Goal: Transaction & Acquisition: Obtain resource

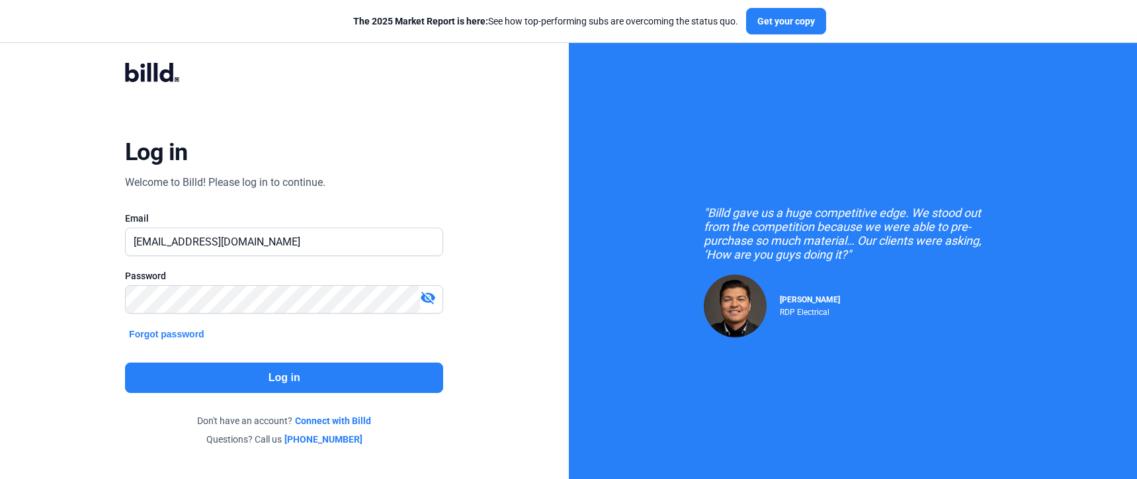
click at [216, 384] on button "Log in" at bounding box center [284, 378] width 318 height 30
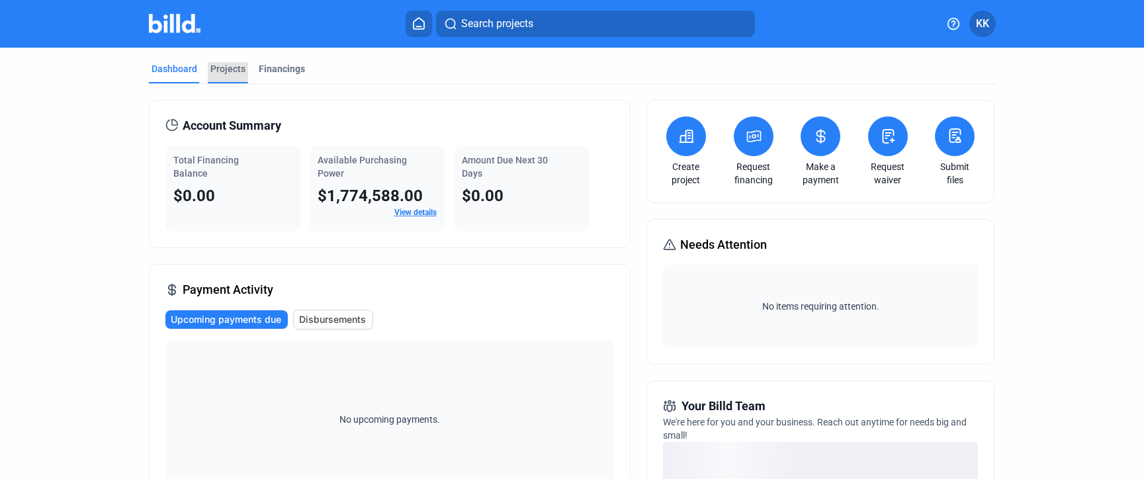
click at [233, 71] on div "Projects" at bounding box center [227, 68] width 35 height 13
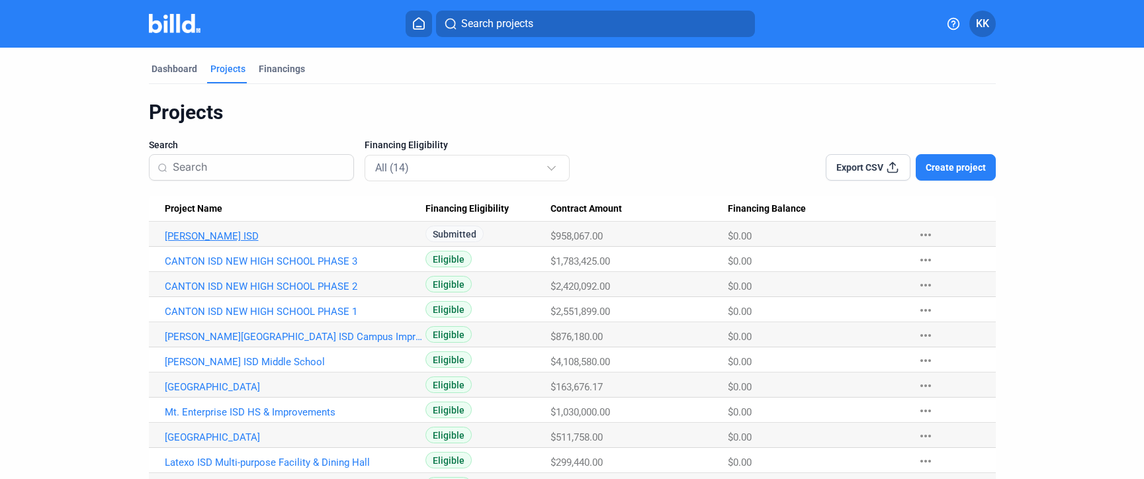
click at [216, 238] on link "[PERSON_NAME] ISD" at bounding box center [295, 236] width 261 height 12
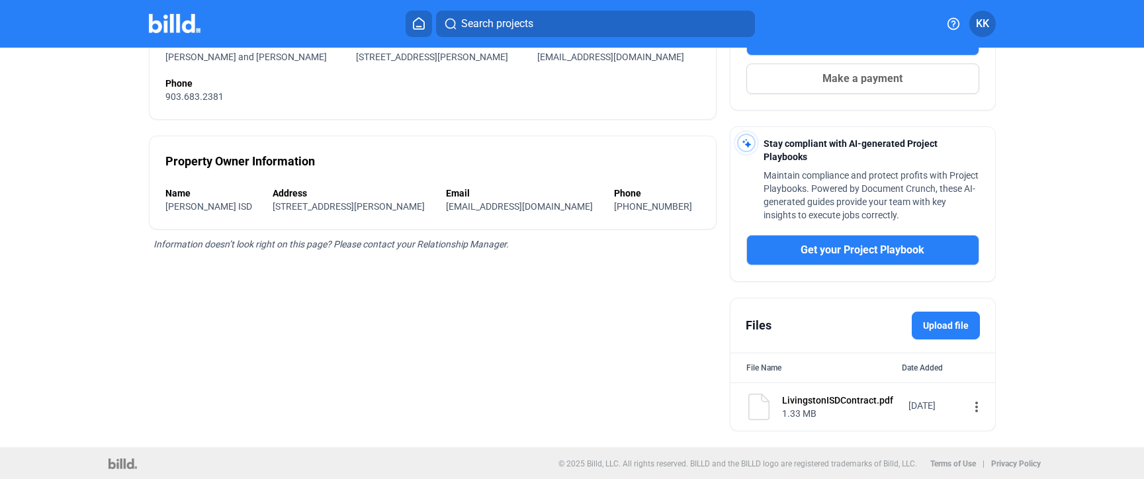
scroll to position [283, 0]
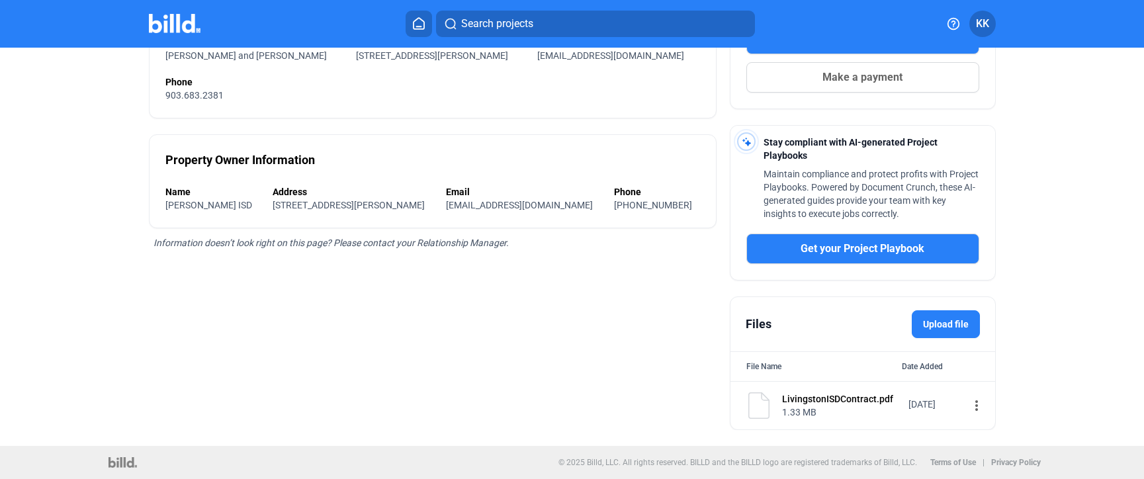
click at [934, 327] on label "Upload file" at bounding box center [946, 324] width 68 height 28
click at [0, 0] on input "Upload file" at bounding box center [0, 0] width 0 height 0
click at [953, 322] on label "Upload file" at bounding box center [946, 324] width 68 height 28
click at [0, 0] on input "Upload file" at bounding box center [0, 0] width 0 height 0
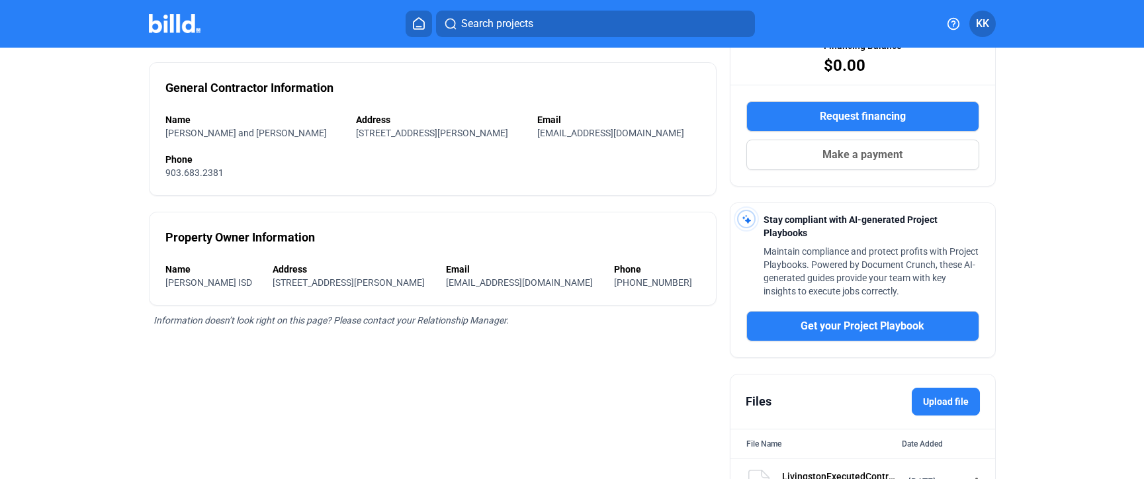
scroll to position [67, 0]
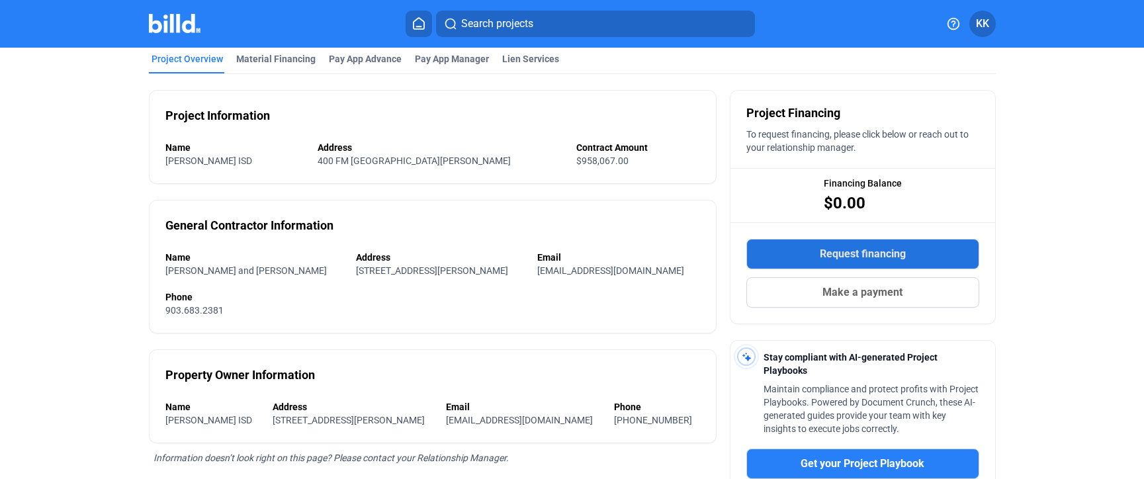
click at [853, 256] on span "Request financing" at bounding box center [863, 254] width 86 height 16
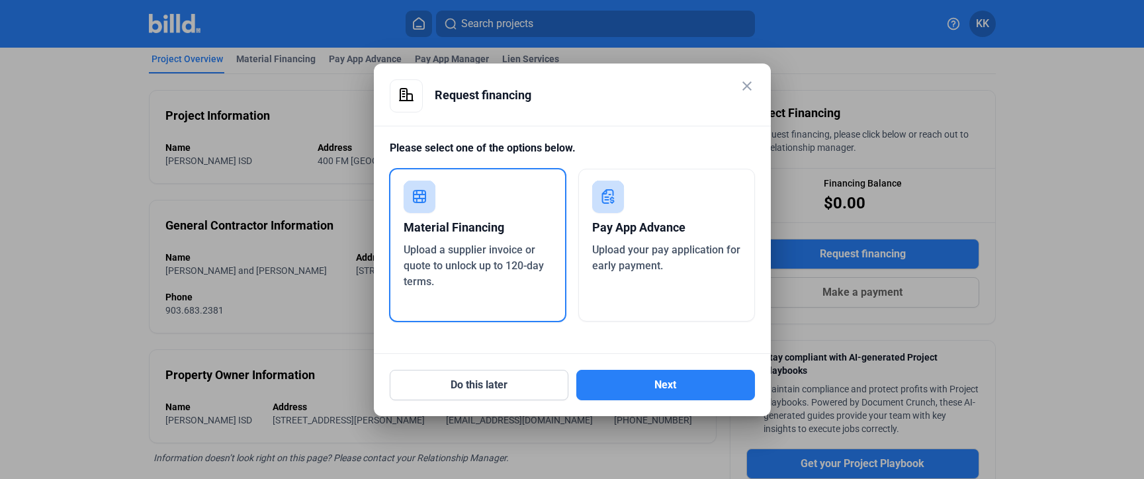
click at [612, 239] on div "Pay App Advance" at bounding box center [666, 227] width 149 height 29
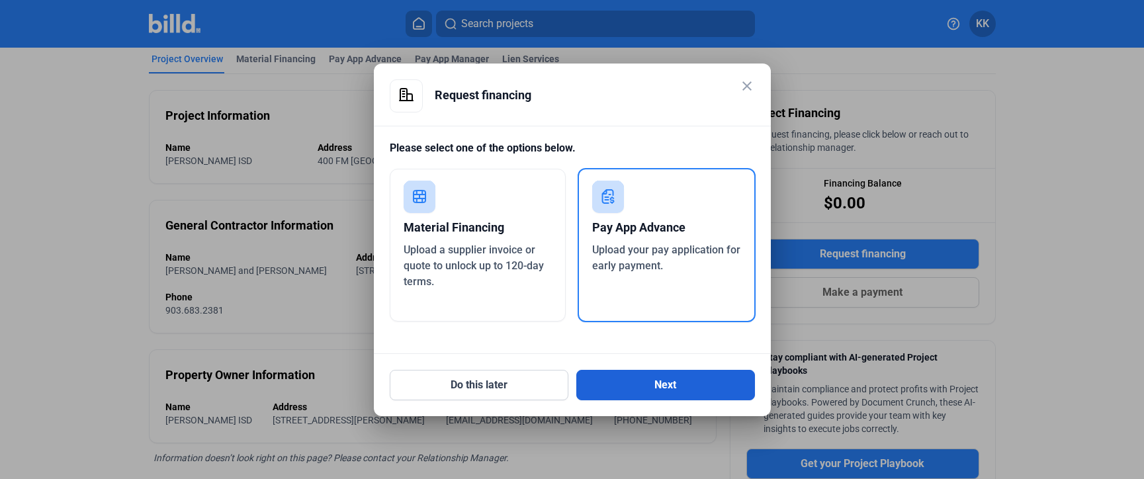
click at [632, 380] on button "Next" at bounding box center [665, 385] width 179 height 30
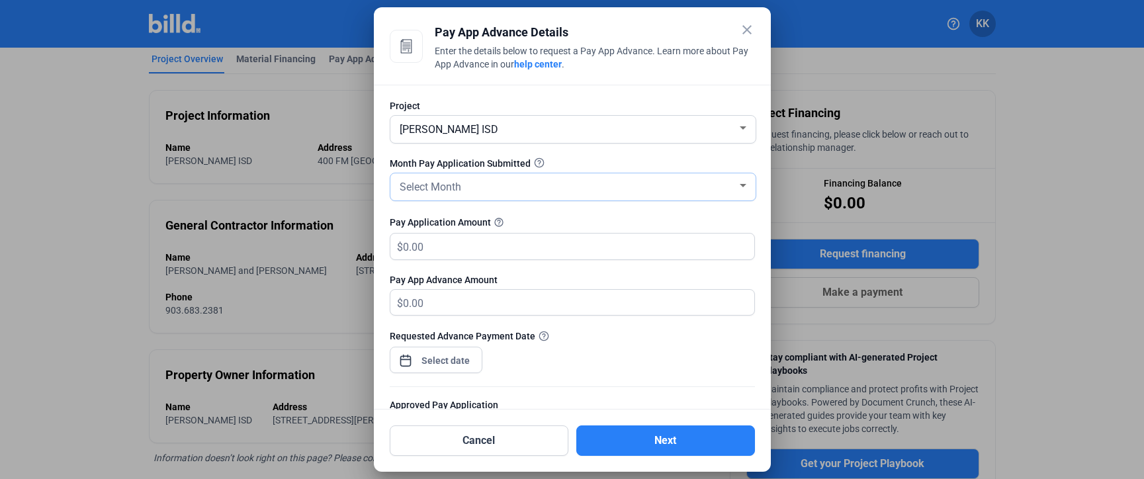
click at [456, 191] on span "Select Month" at bounding box center [431, 187] width 62 height 13
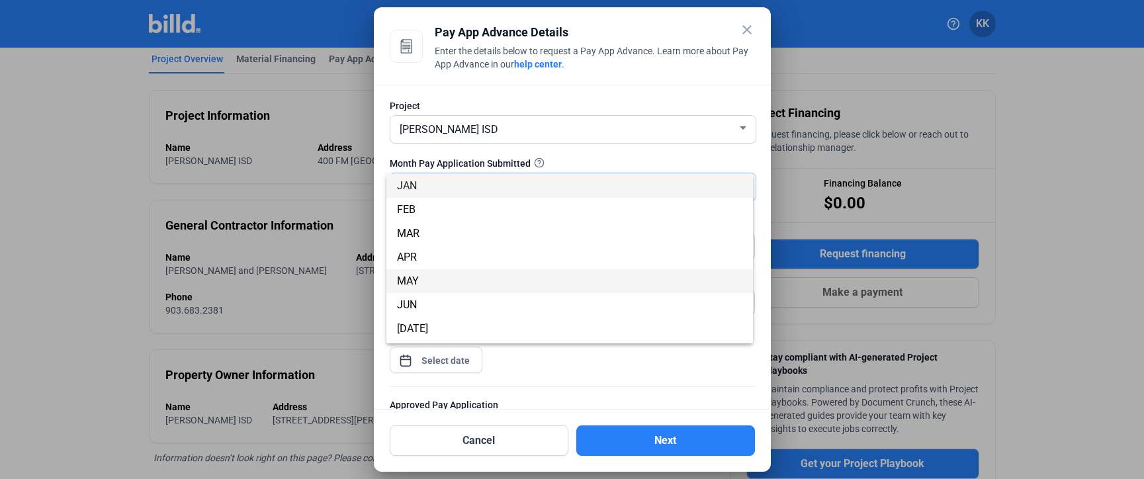
scroll to position [116, 0]
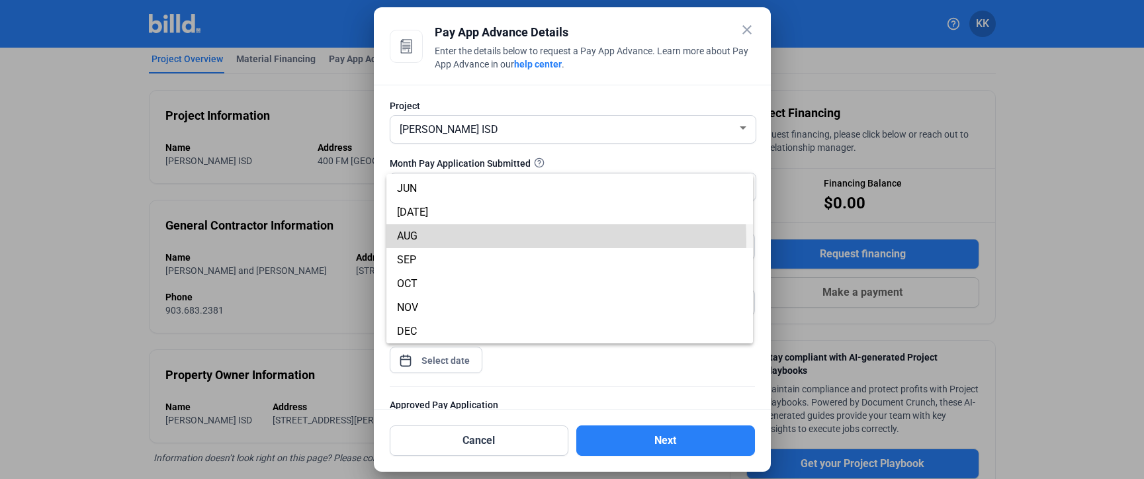
click at [421, 241] on span "AUG" at bounding box center [569, 236] width 345 height 24
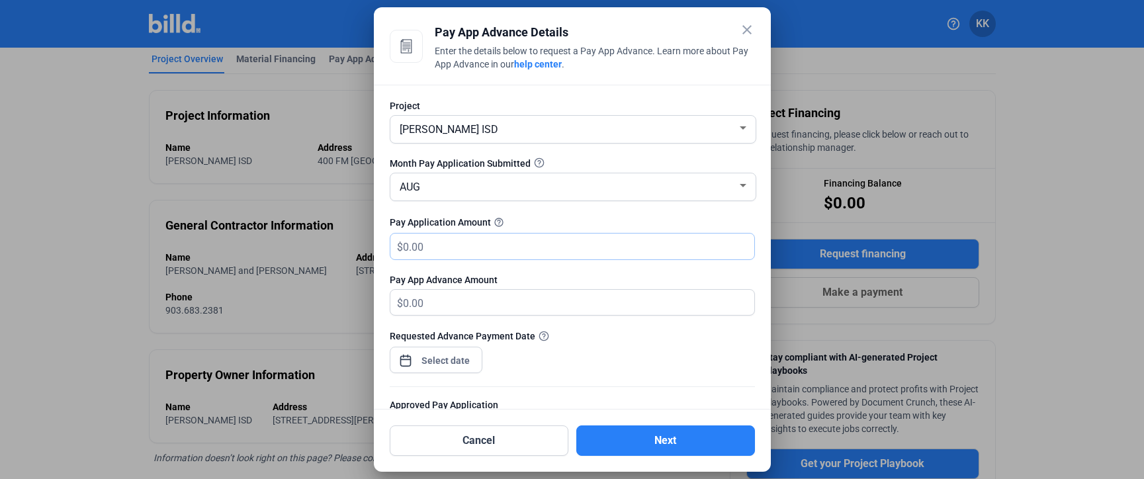
click at [430, 251] on input "text" at bounding box center [571, 247] width 336 height 26
type input "3"
type input "3.00"
type input "30"
type input "30.00"
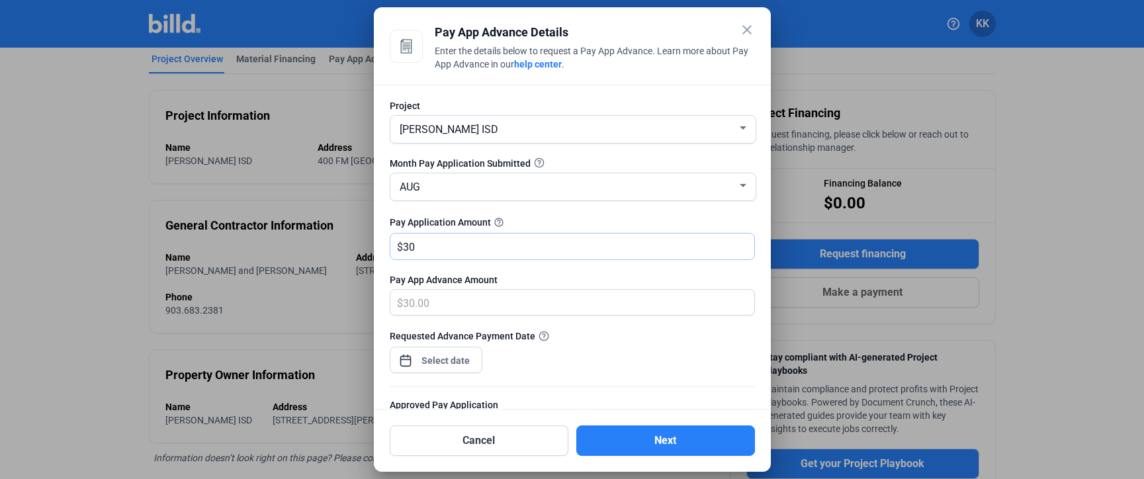
type input "300"
type input "300.00"
type input "3000"
type input "3,000.00"
type input "3,0000"
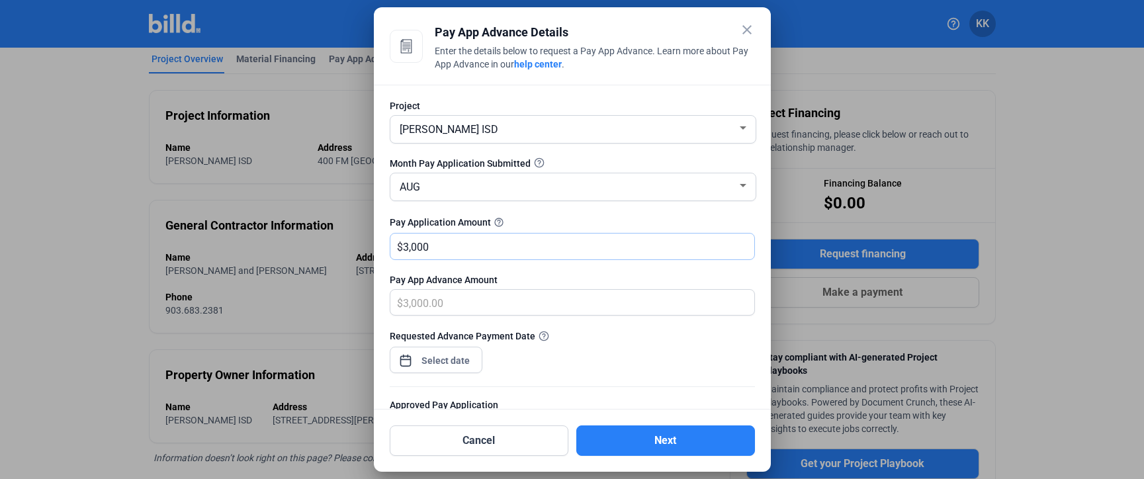
type input "30,000.00"
type input "30,0009"
type input "300,009.00"
type input "300,009.05"
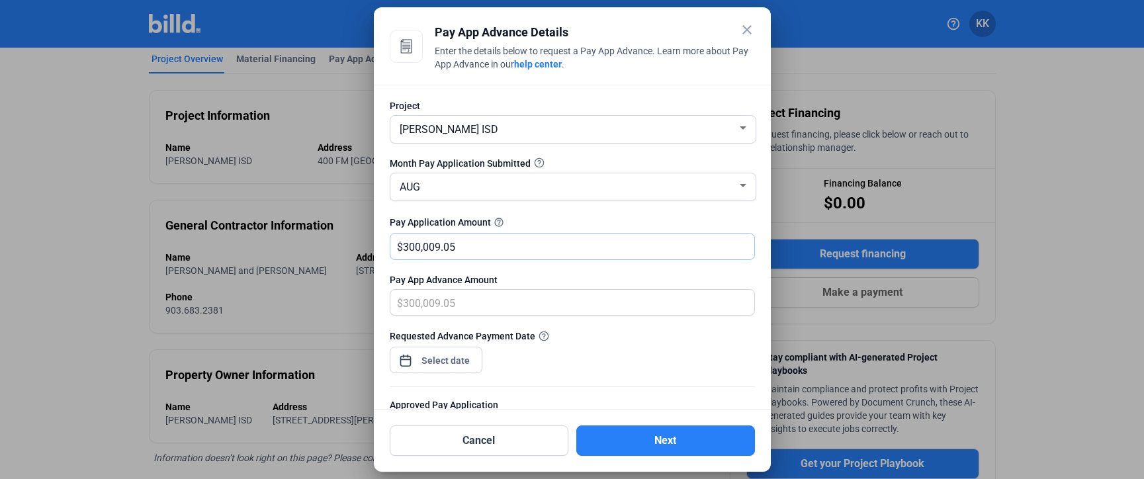
type input "300,009.05"
click at [430, 361] on div "close Pay App Advance Details Enter the details below to request a Pay App Adva…" at bounding box center [572, 239] width 1144 height 479
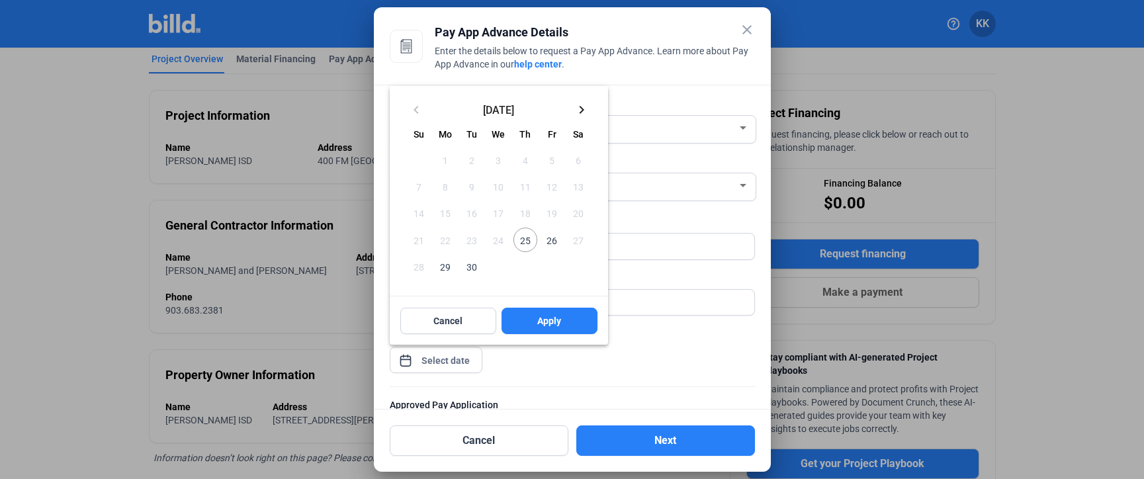
click at [522, 237] on span "25" at bounding box center [525, 240] width 24 height 24
click at [554, 326] on span "Apply" at bounding box center [549, 320] width 24 height 13
type input "[DATE]"
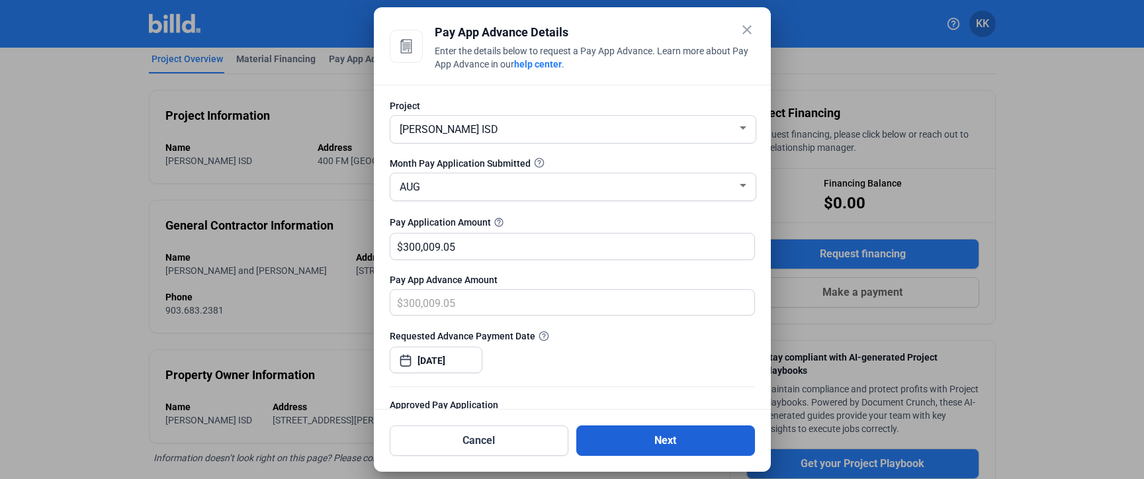
click at [658, 439] on button "Next" at bounding box center [665, 440] width 179 height 30
click at [661, 443] on button "Next" at bounding box center [665, 440] width 179 height 30
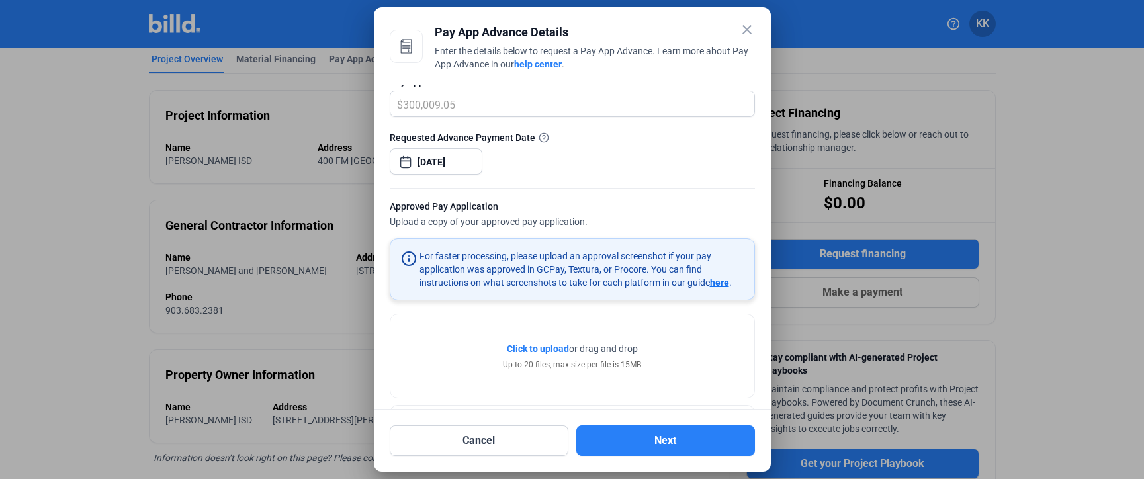
scroll to position [259, 0]
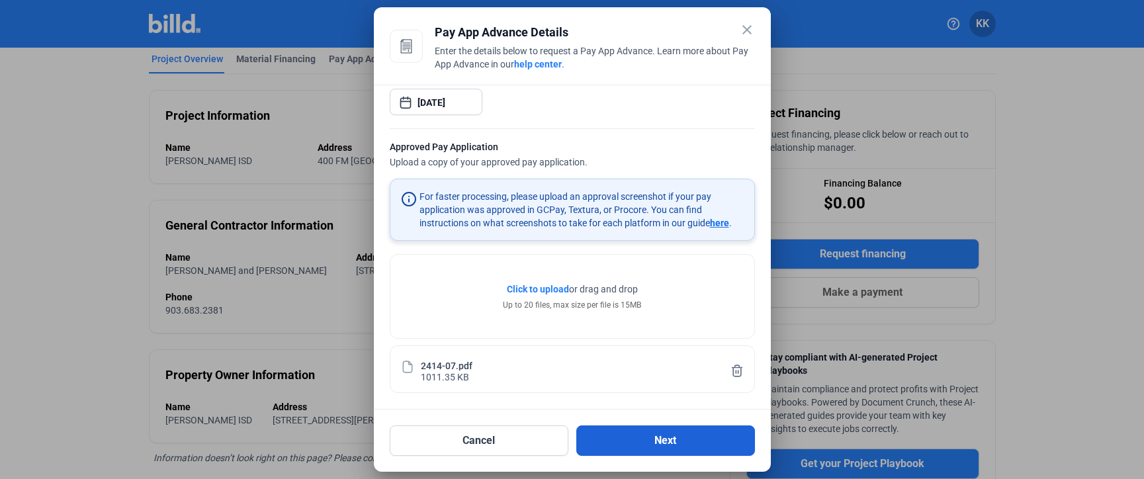
click at [678, 437] on button "Next" at bounding box center [665, 440] width 179 height 30
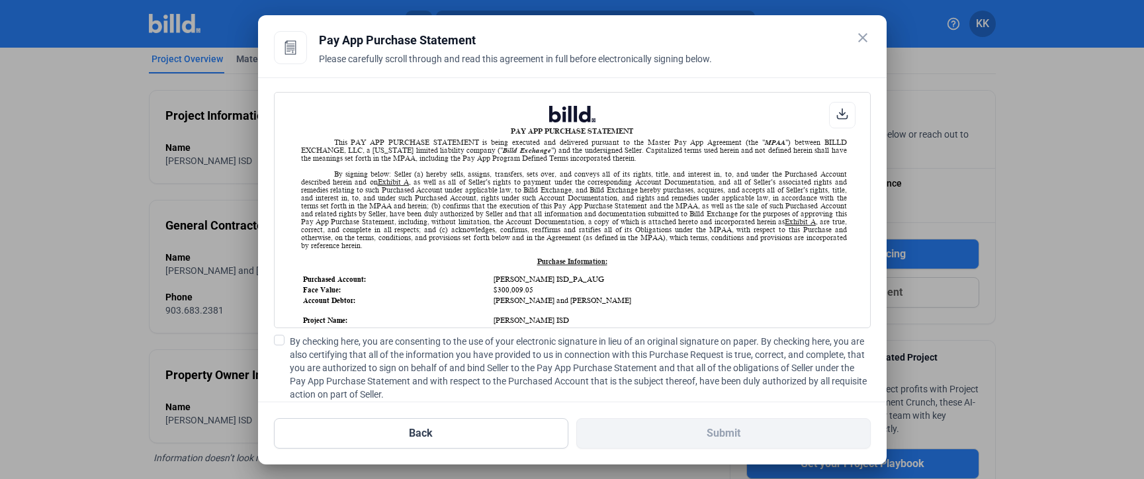
scroll to position [92, 0]
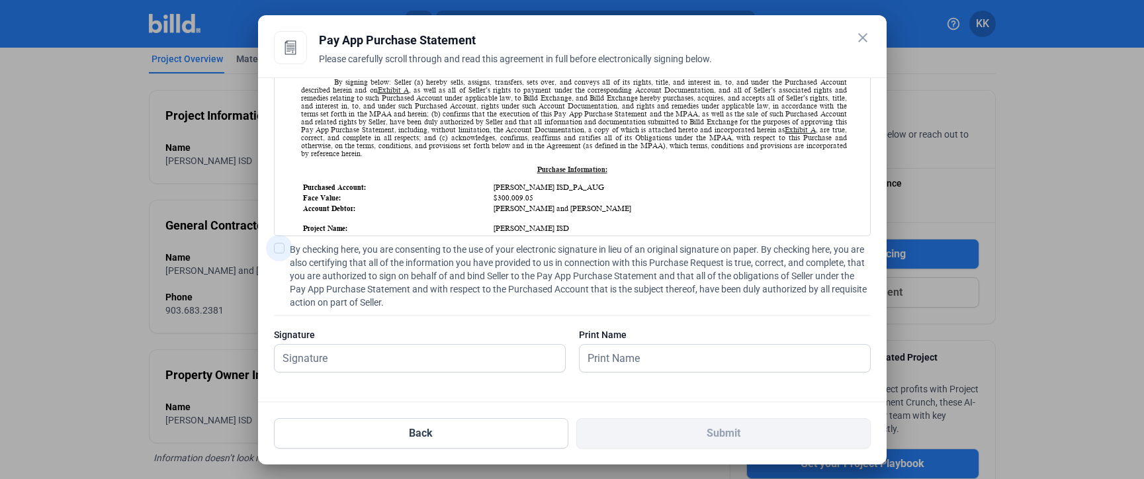
drag, startPoint x: 286, startPoint y: 245, endPoint x: 284, endPoint y: 283, distance: 37.8
click at [284, 245] on label "By checking here, you are consenting to the use of your electronic signature in…" at bounding box center [572, 276] width 597 height 66
click at [0, 0] on input "By checking here, you are consenting to the use of your electronic signature in…" at bounding box center [0, 0] width 0 height 0
click at [316, 352] on input "text" at bounding box center [420, 358] width 290 height 27
click at [318, 361] on input "text" at bounding box center [420, 358] width 290 height 27
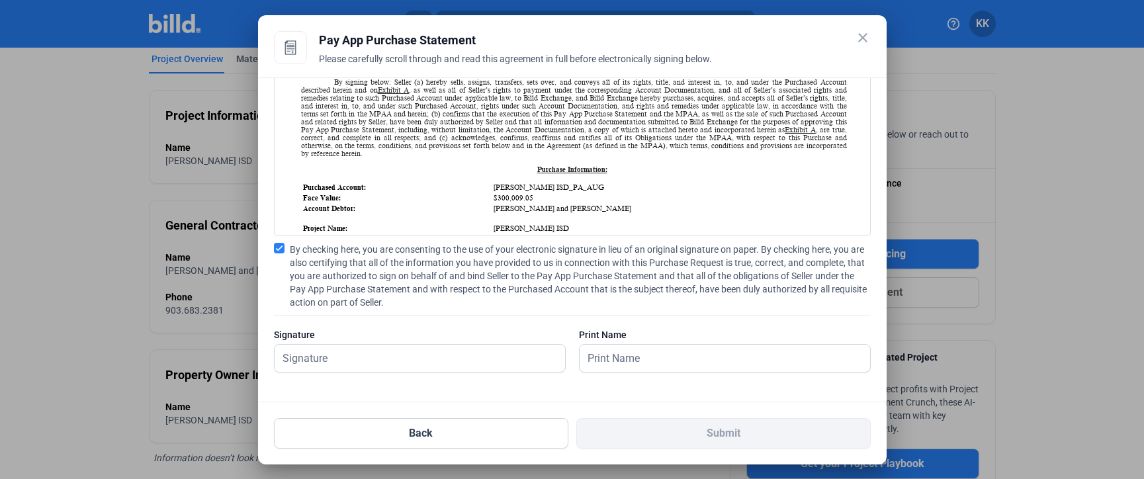
click at [349, 376] on div at bounding box center [420, 378] width 292 height 13
click at [352, 360] on input "text" at bounding box center [420, 358] width 290 height 27
click at [415, 355] on input "[PERSON_NAME]" at bounding box center [420, 358] width 290 height 27
click at [417, 355] on input "[PERSON_NAME]" at bounding box center [420, 358] width 290 height 27
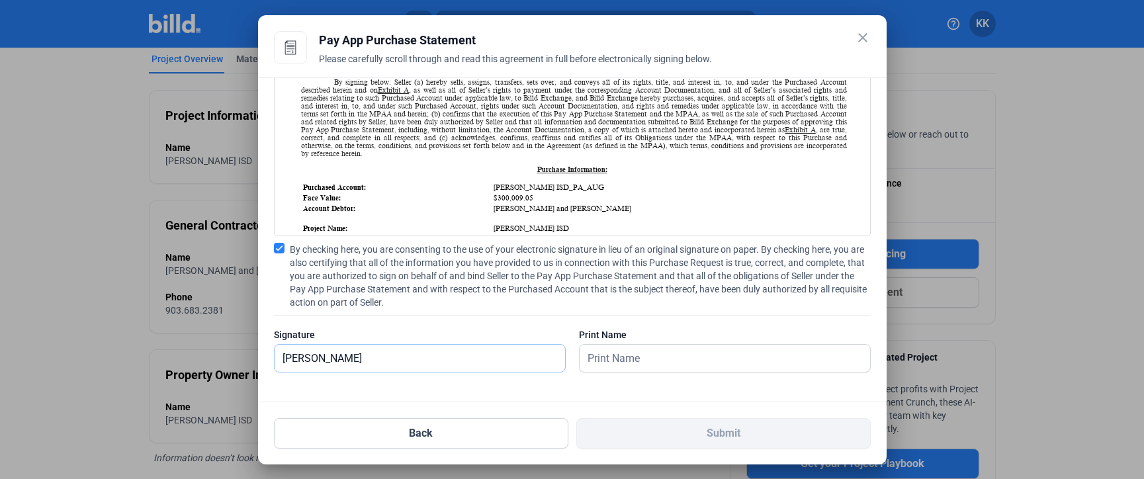
type input "[PERSON_NAME]"
click at [632, 361] on input "text" at bounding box center [718, 358] width 276 height 27
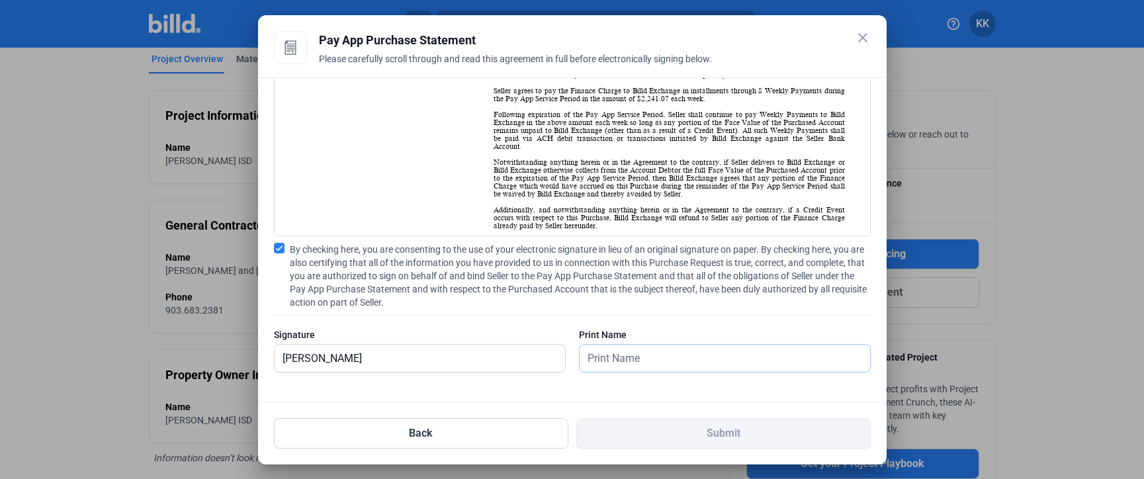
click at [646, 365] on input "text" at bounding box center [725, 358] width 290 height 27
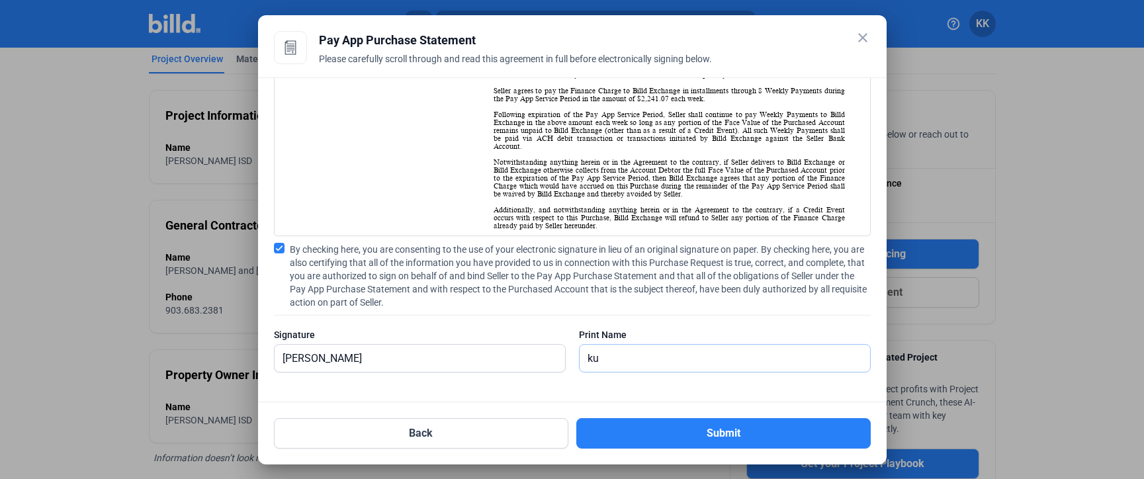
type input "k"
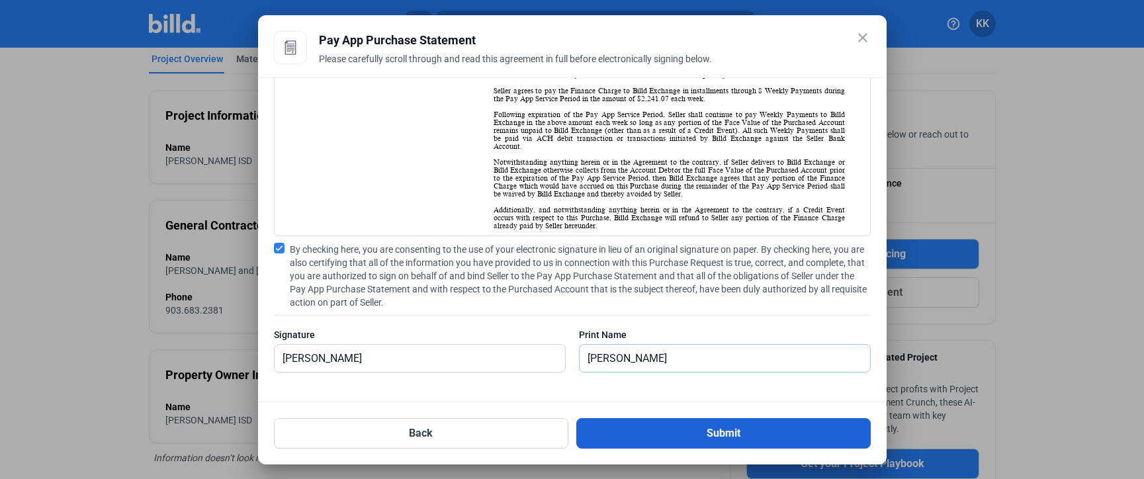
type input "[PERSON_NAME]"
click at [728, 439] on button "Submit" at bounding box center [723, 433] width 294 height 30
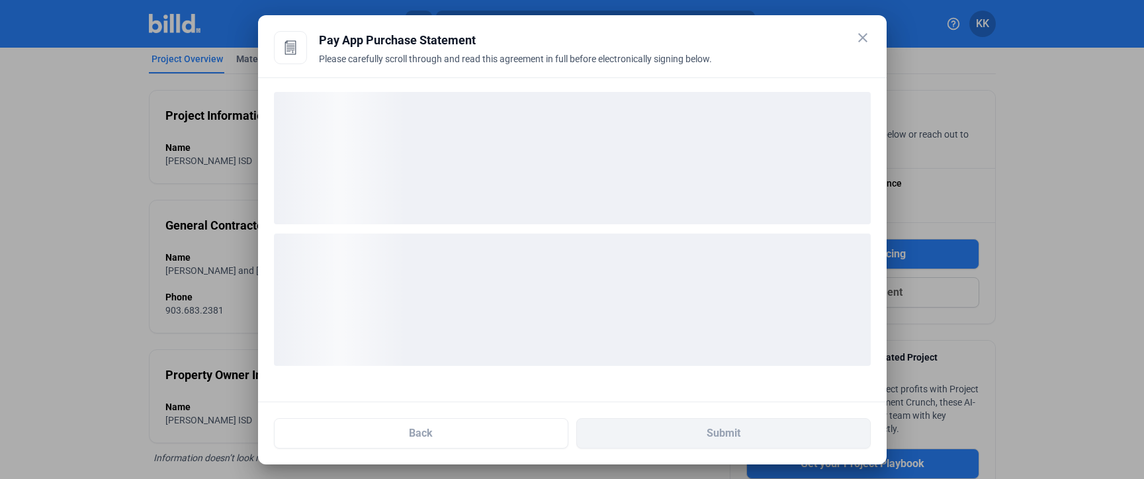
scroll to position [0, 0]
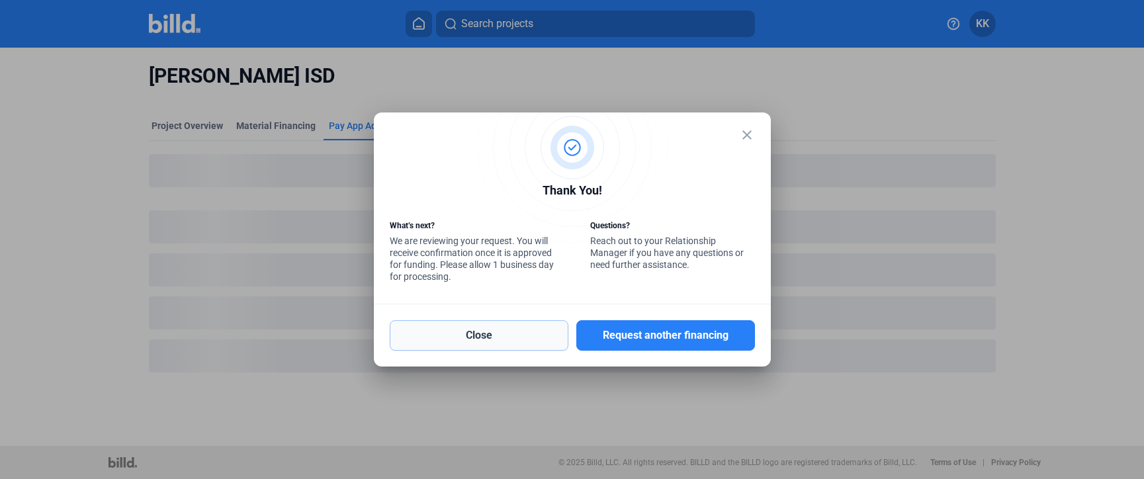
click at [473, 339] on button "Close" at bounding box center [479, 335] width 179 height 30
